Goal: Task Accomplishment & Management: Use online tool/utility

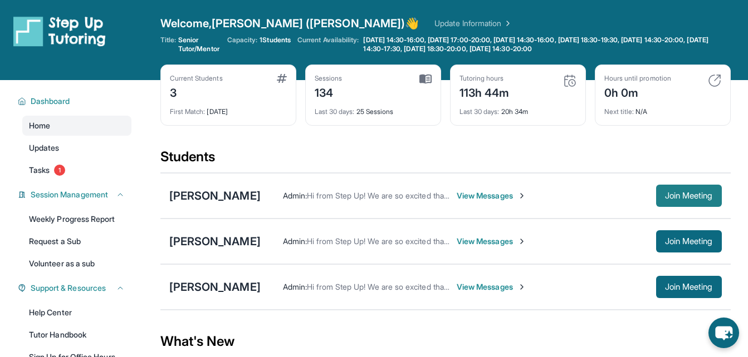
click at [675, 197] on span "Join Meeting" at bounding box center [689, 196] width 48 height 7
click at [684, 245] on span "Join Meeting" at bounding box center [689, 241] width 48 height 7
click at [685, 286] on span "Join Meeting" at bounding box center [689, 287] width 48 height 7
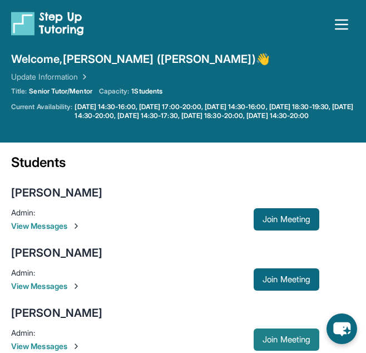
click at [267, 343] on span "Join Meeting" at bounding box center [287, 339] width 48 height 7
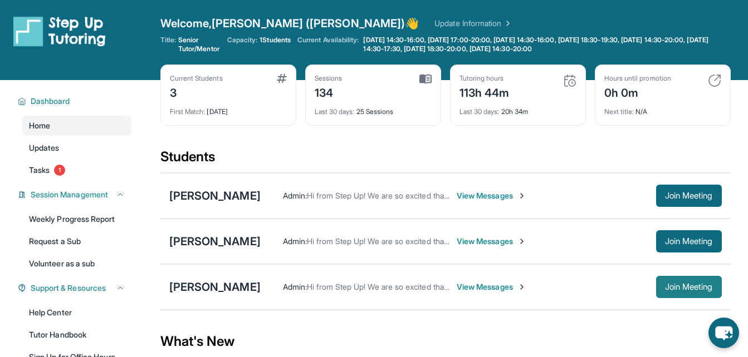
click at [666, 287] on span "Join Meeting" at bounding box center [689, 287] width 48 height 7
